Goal: Browse casually: Explore the website without a specific task or goal

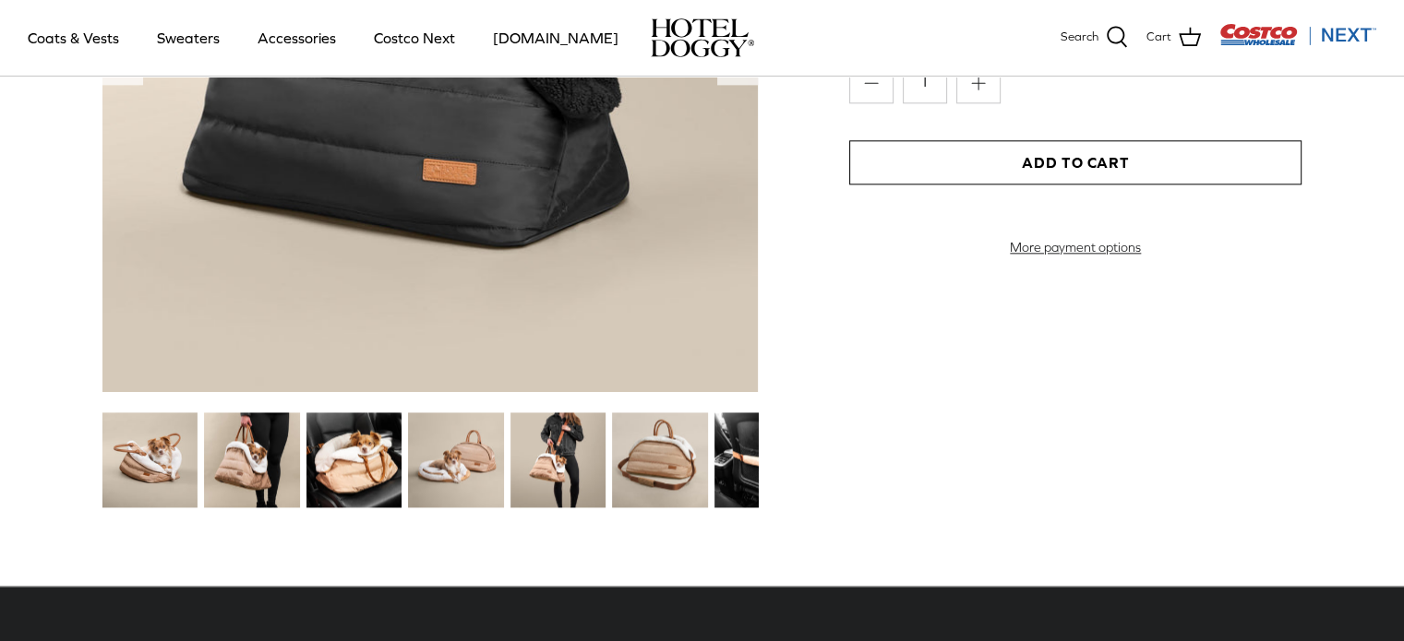
scroll to position [2307, 0]
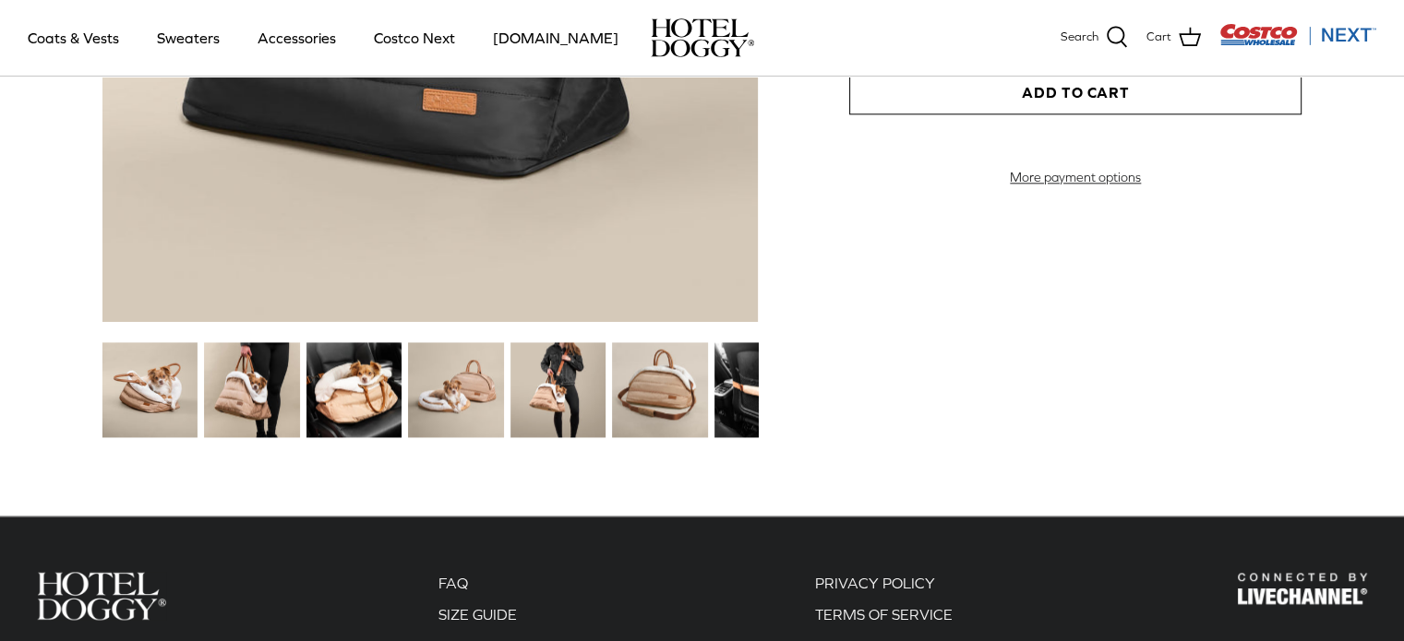
click at [480, 405] on img at bounding box center [455, 389] width 95 height 95
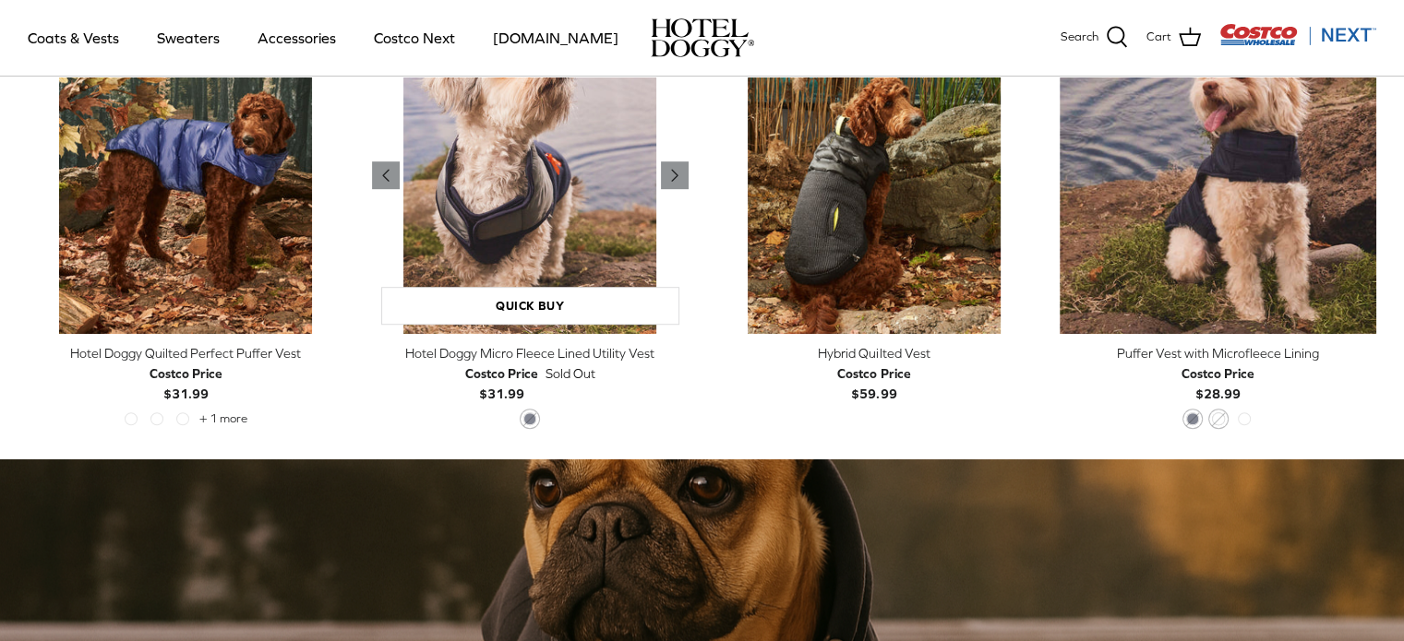
scroll to position [830, 0]
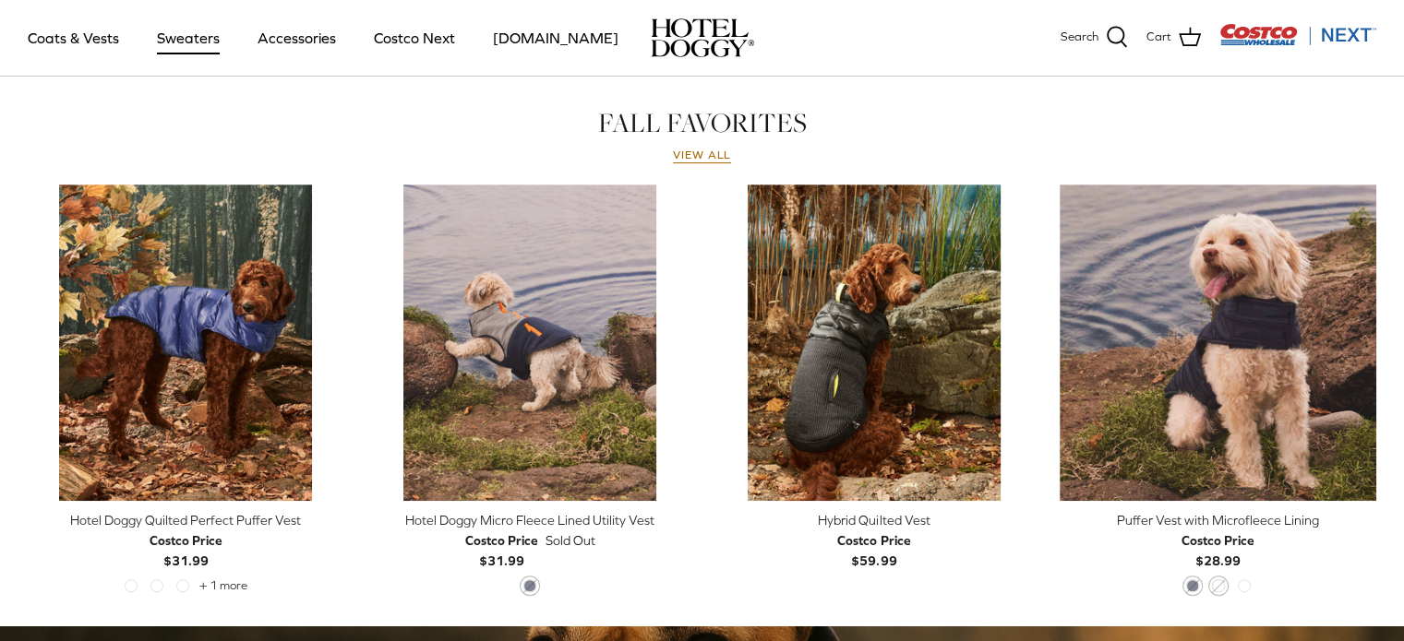
click at [215, 34] on link "Sweaters" at bounding box center [188, 37] width 96 height 63
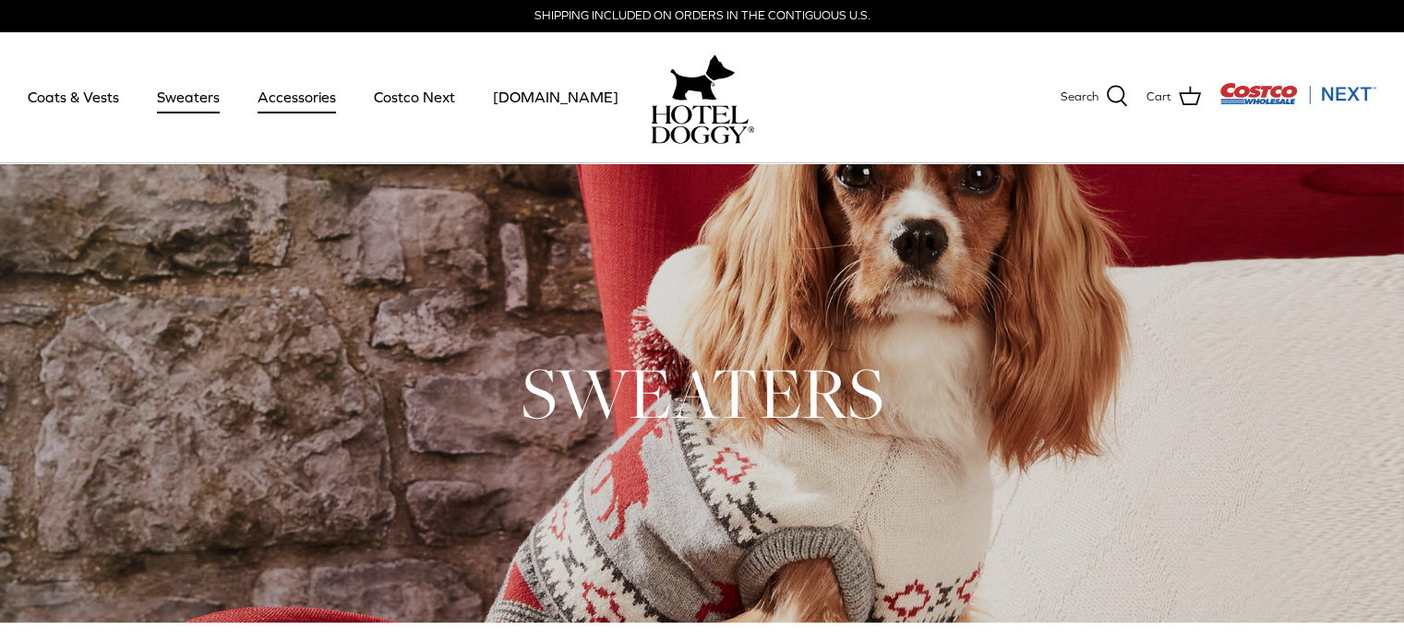
click at [307, 110] on link "Accessories" at bounding box center [297, 97] width 112 height 63
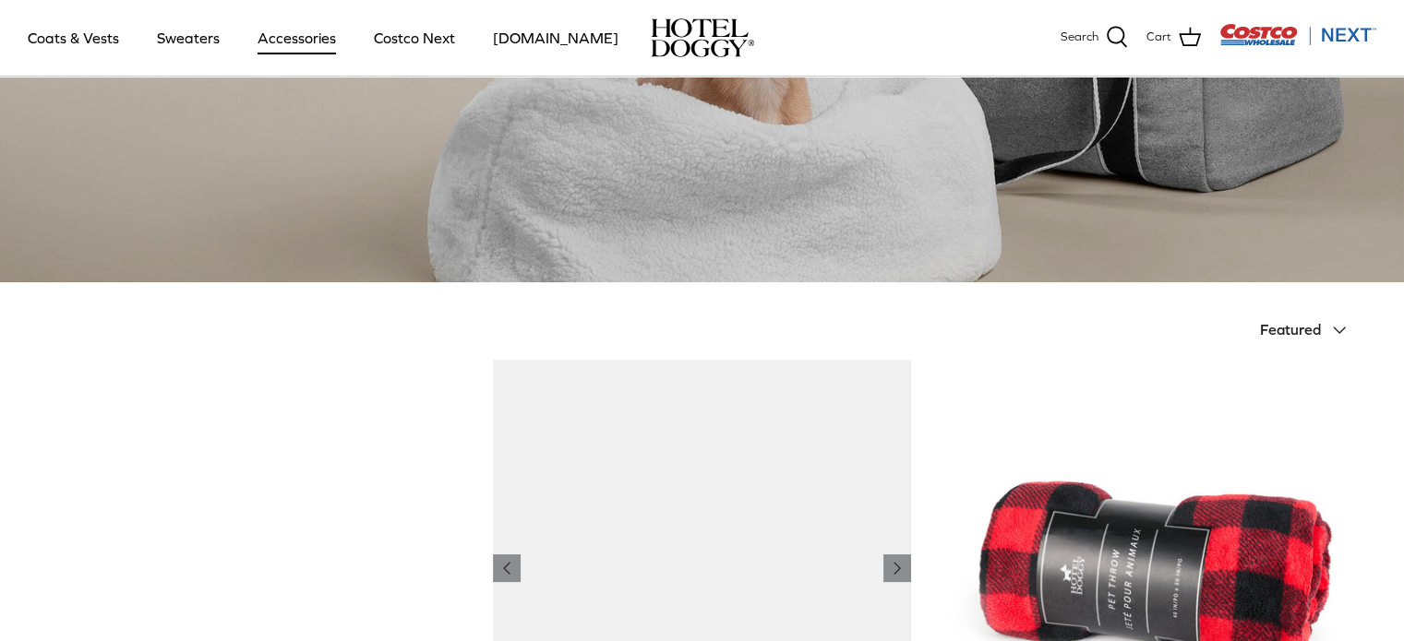
scroll to position [461, 0]
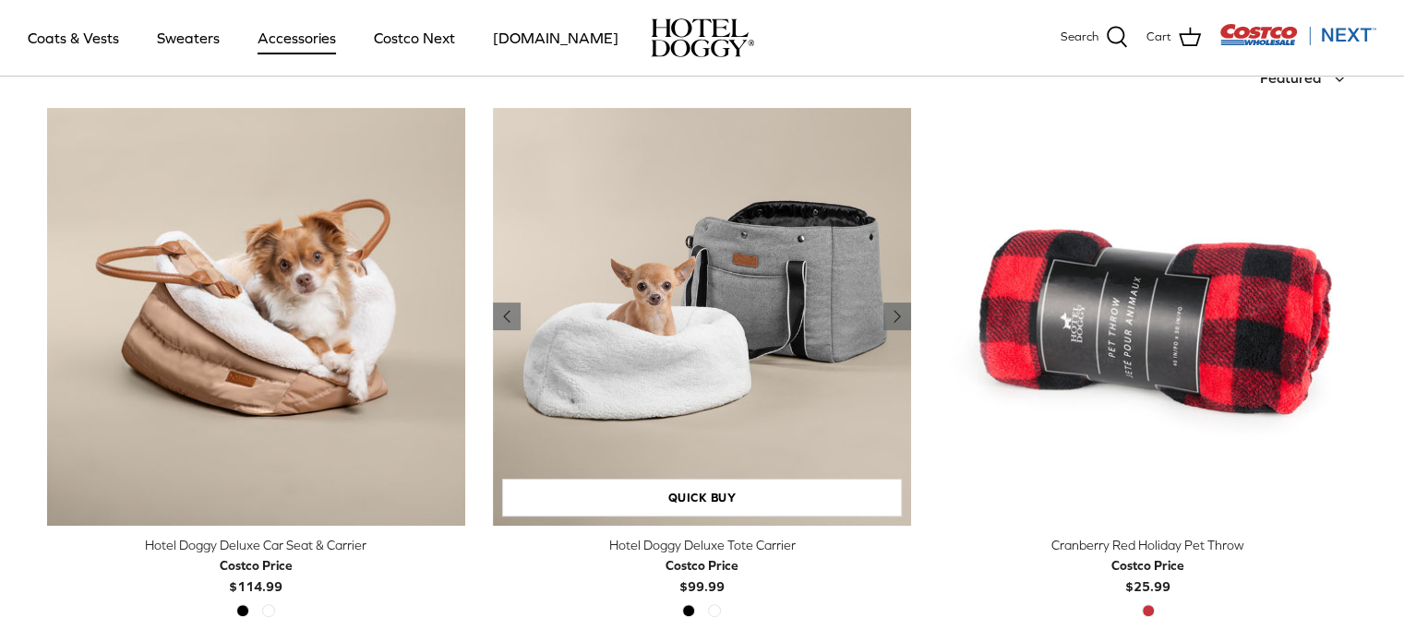
click at [819, 402] on img "Hotel Doggy Deluxe Tote Carrier" at bounding box center [702, 317] width 418 height 418
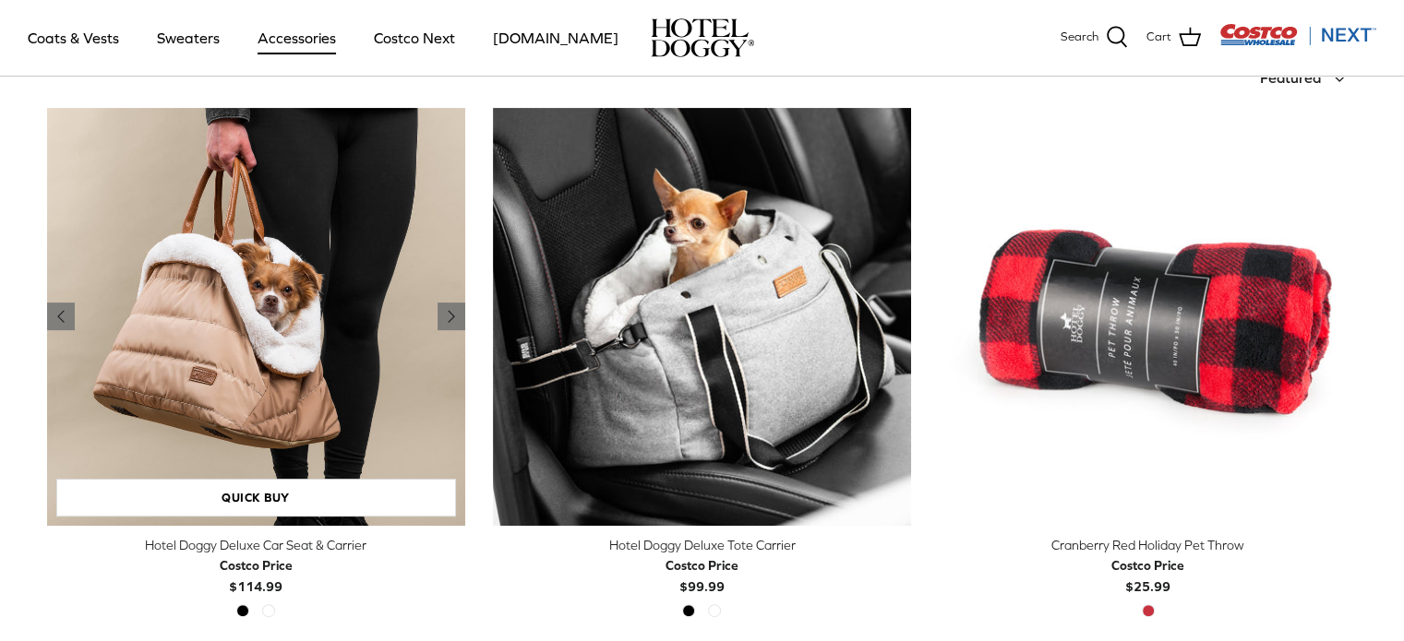
click at [401, 326] on img "Hotel Doggy Deluxe Car Seat & Carrier" at bounding box center [256, 317] width 418 height 418
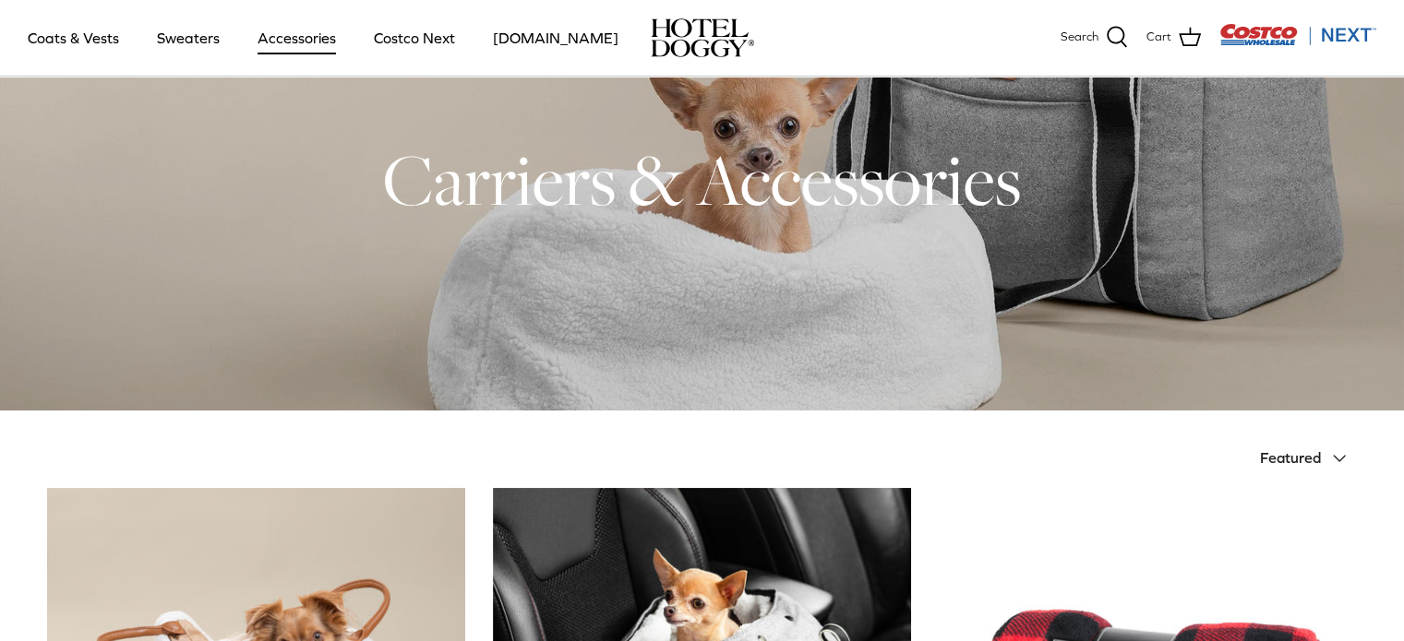
scroll to position [0, 0]
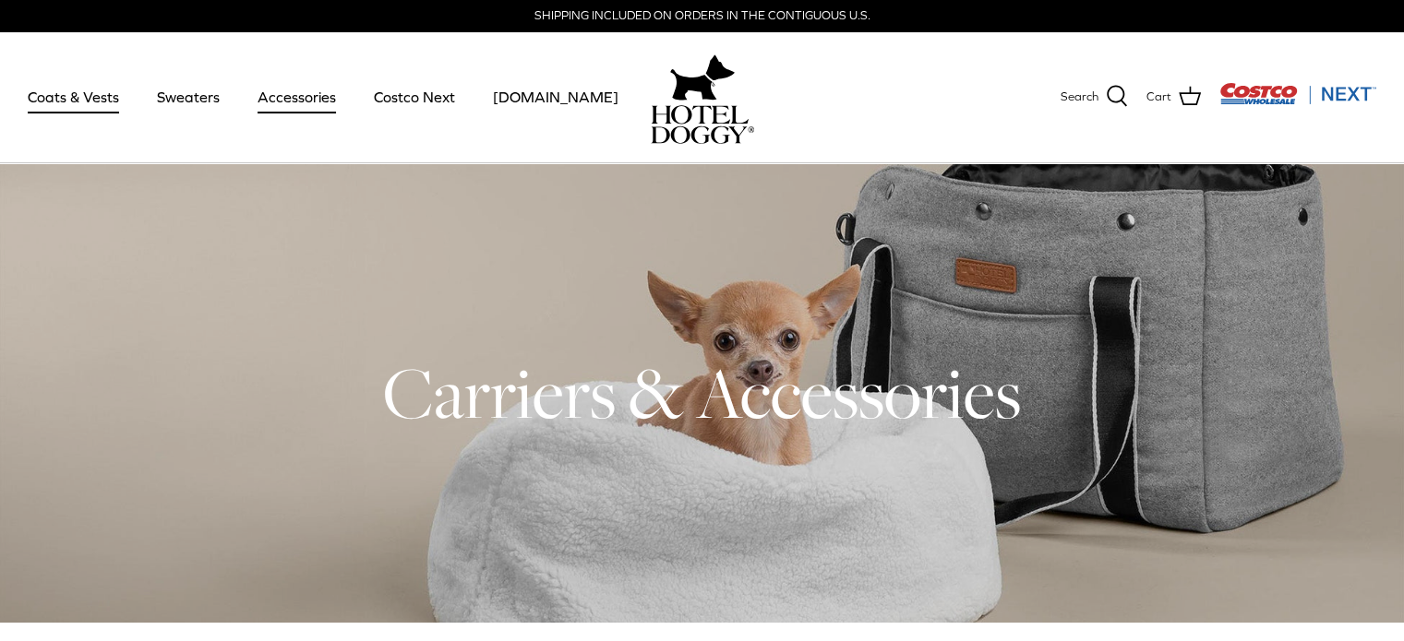
click at [102, 105] on link "Coats & Vests" at bounding box center [73, 97] width 125 height 63
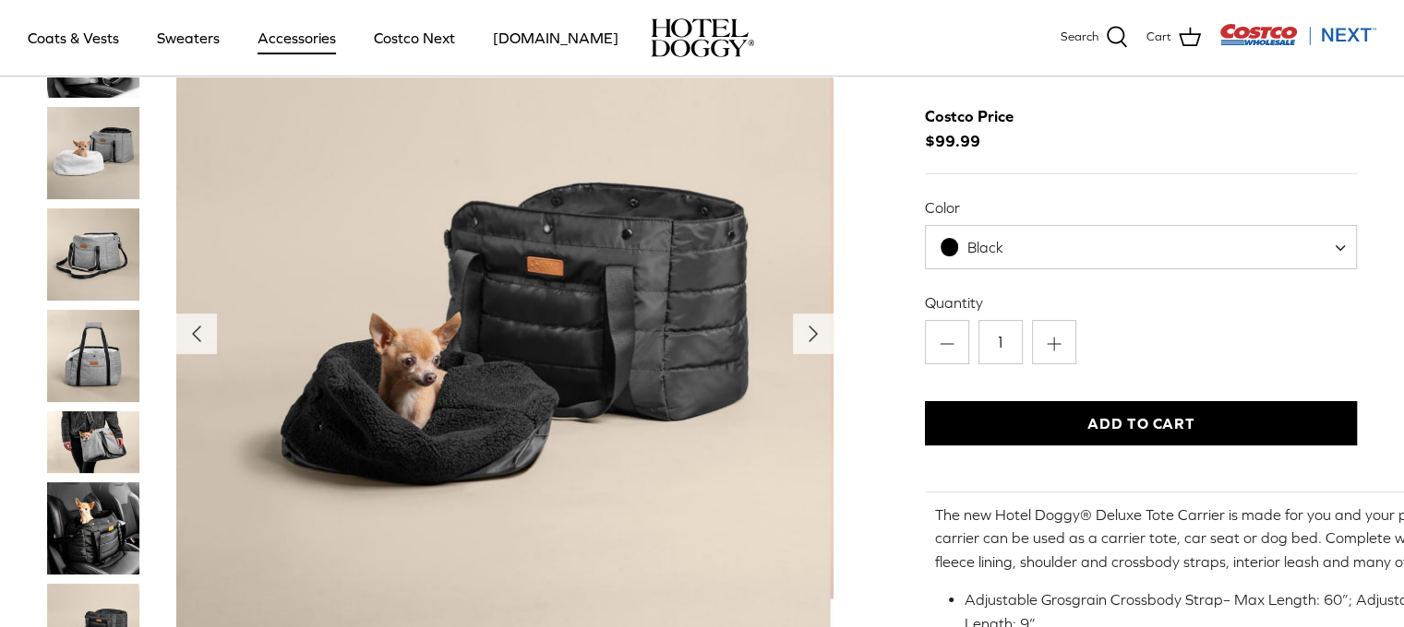
scroll to position [461, 0]
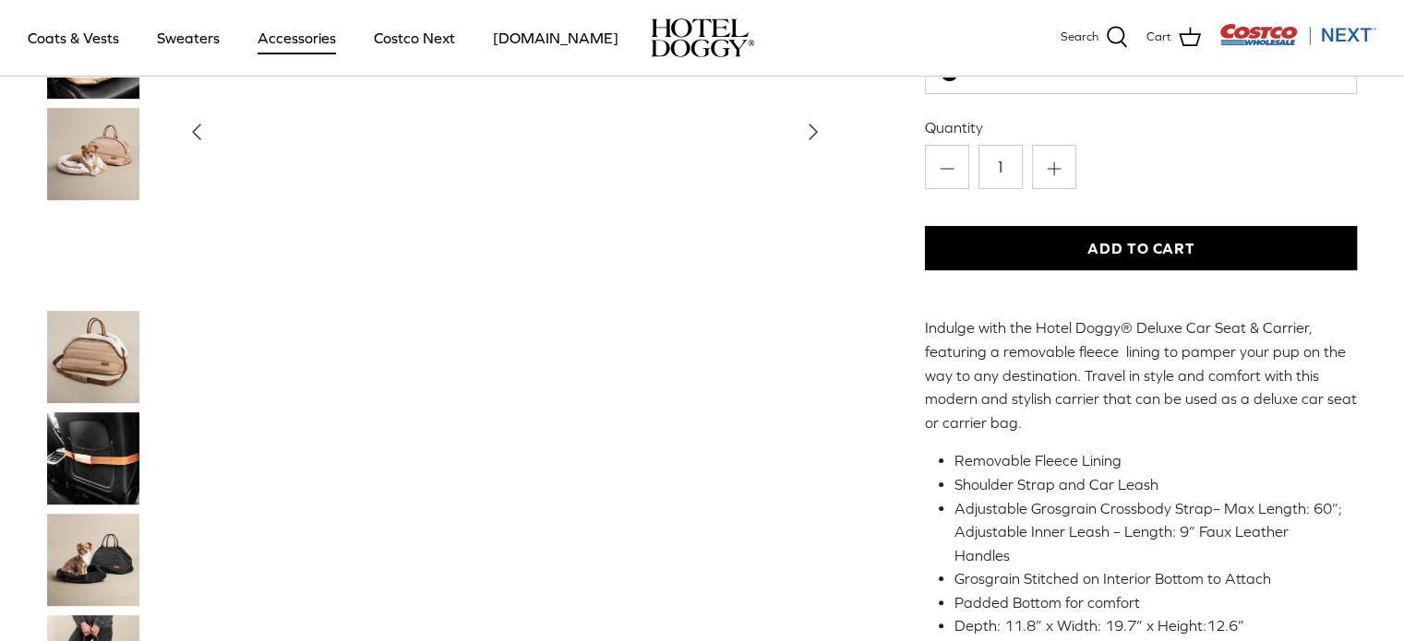
scroll to position [369, 0]
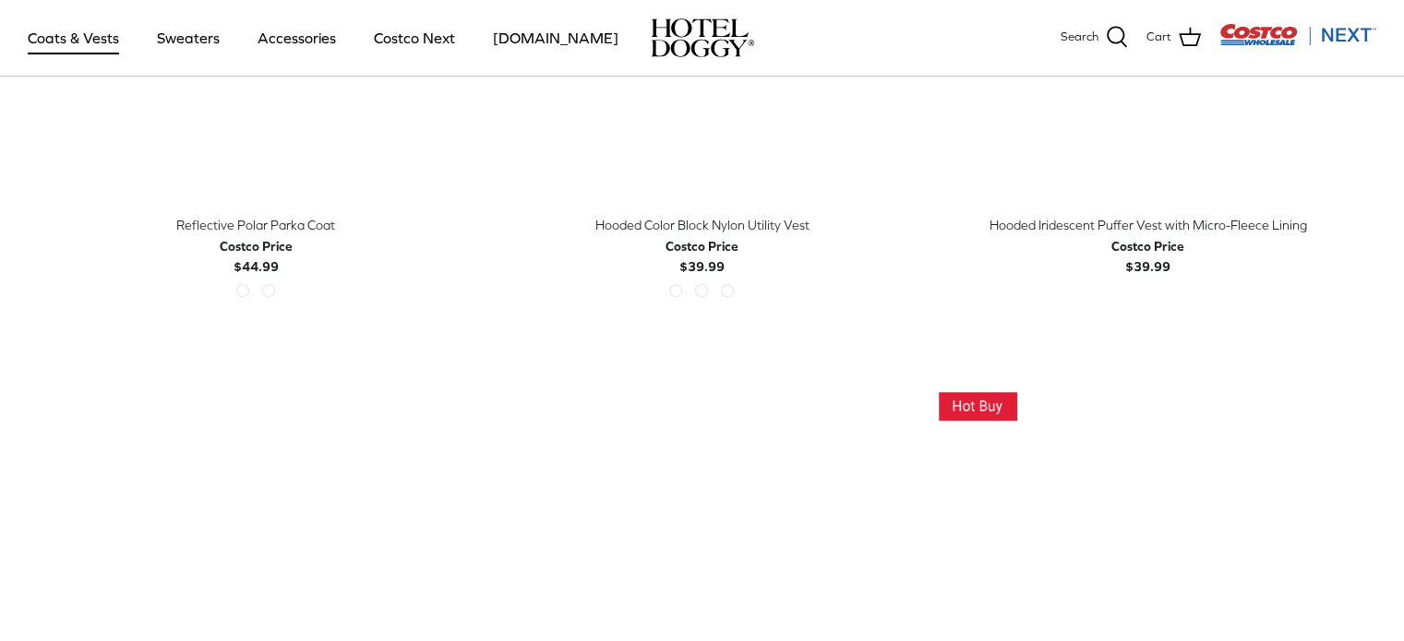
scroll to position [1476, 0]
